Goal: Task Accomplishment & Management: Manage account settings

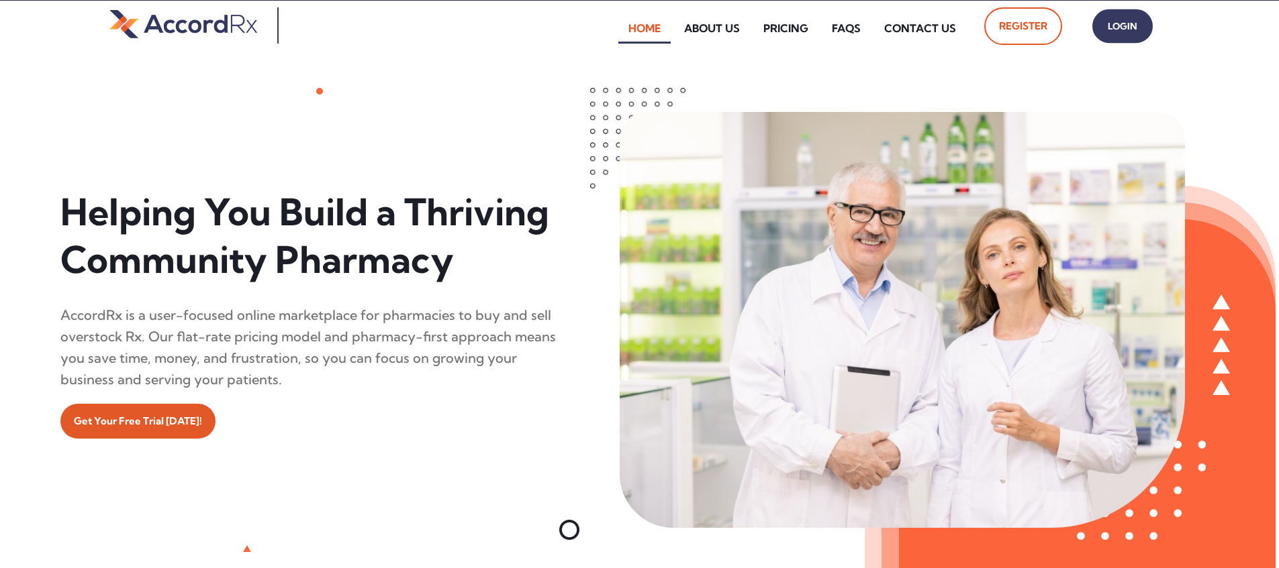
click at [613, 26] on span "Login" at bounding box center [1122, 26] width 34 height 19
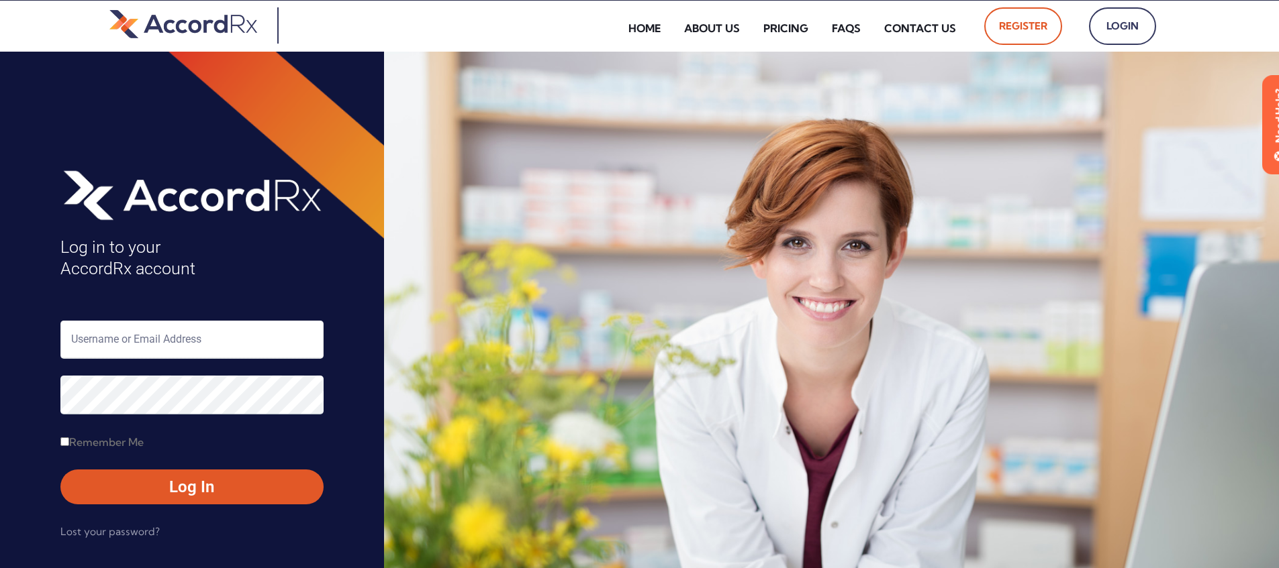
click at [131, 344] on input "text" at bounding box center [191, 340] width 263 height 38
type input "ARX-[PERSON_NAME]"
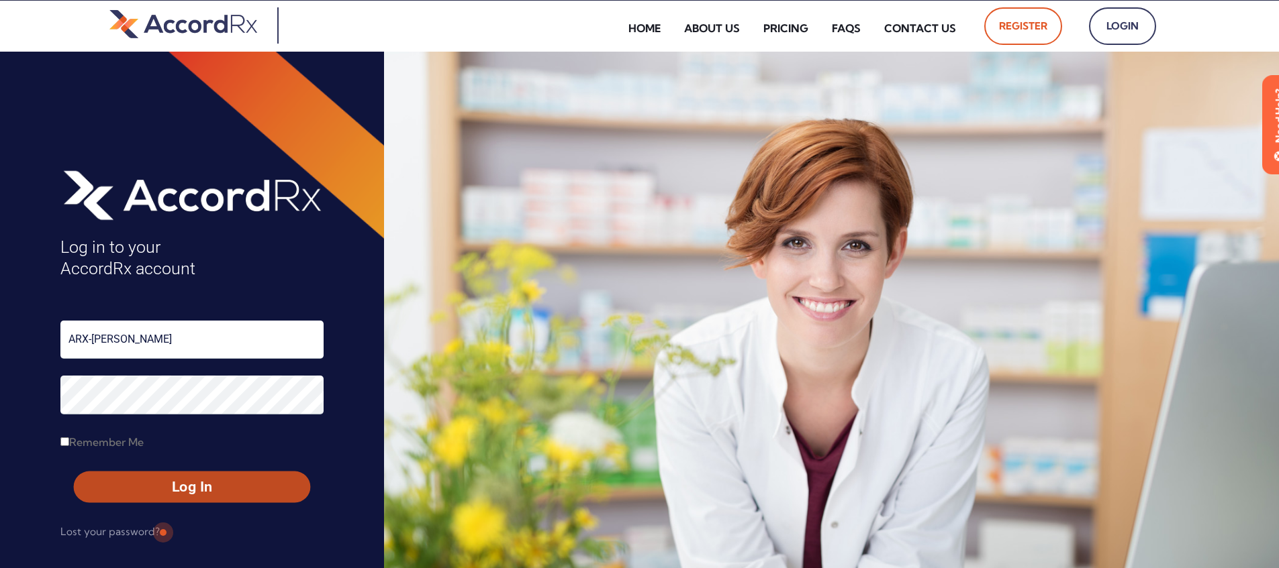
click at [162, 489] on span "Log In" at bounding box center [192, 487] width 212 height 19
